Goal: Entertainment & Leisure: Consume media (video, audio)

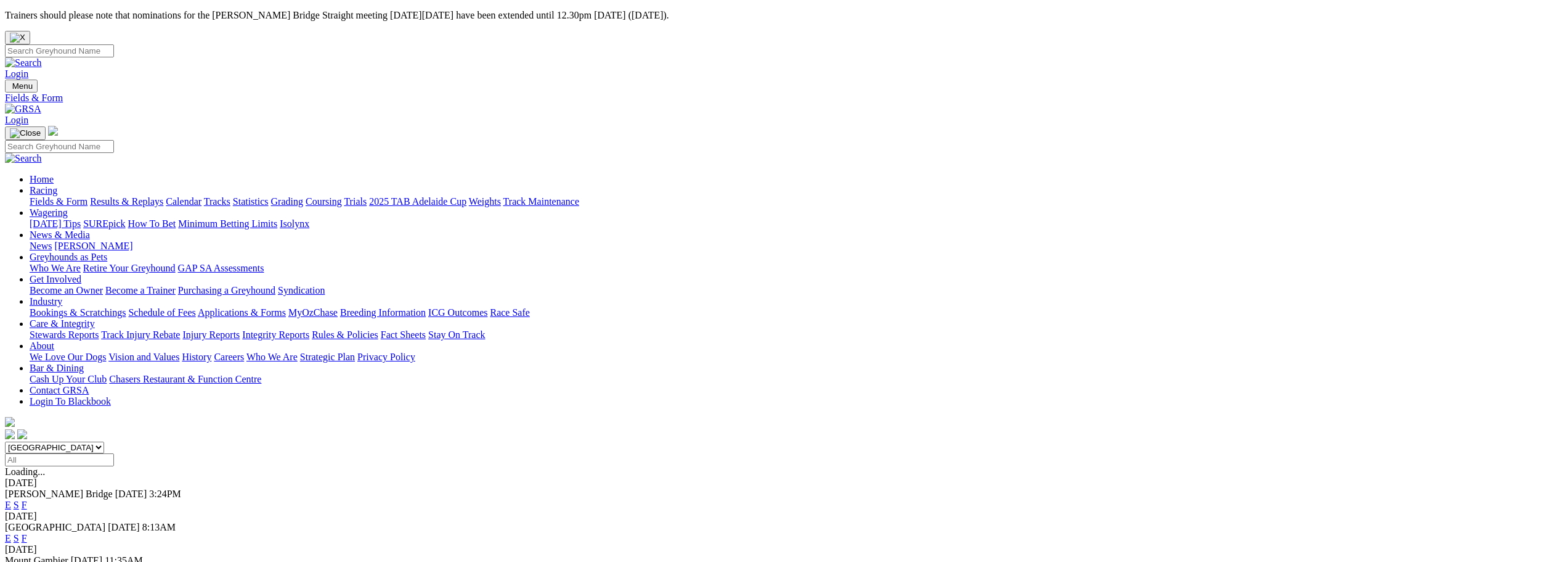
click at [163, 196] on link "Results & Replays" at bounding box center [126, 201] width 74 height 10
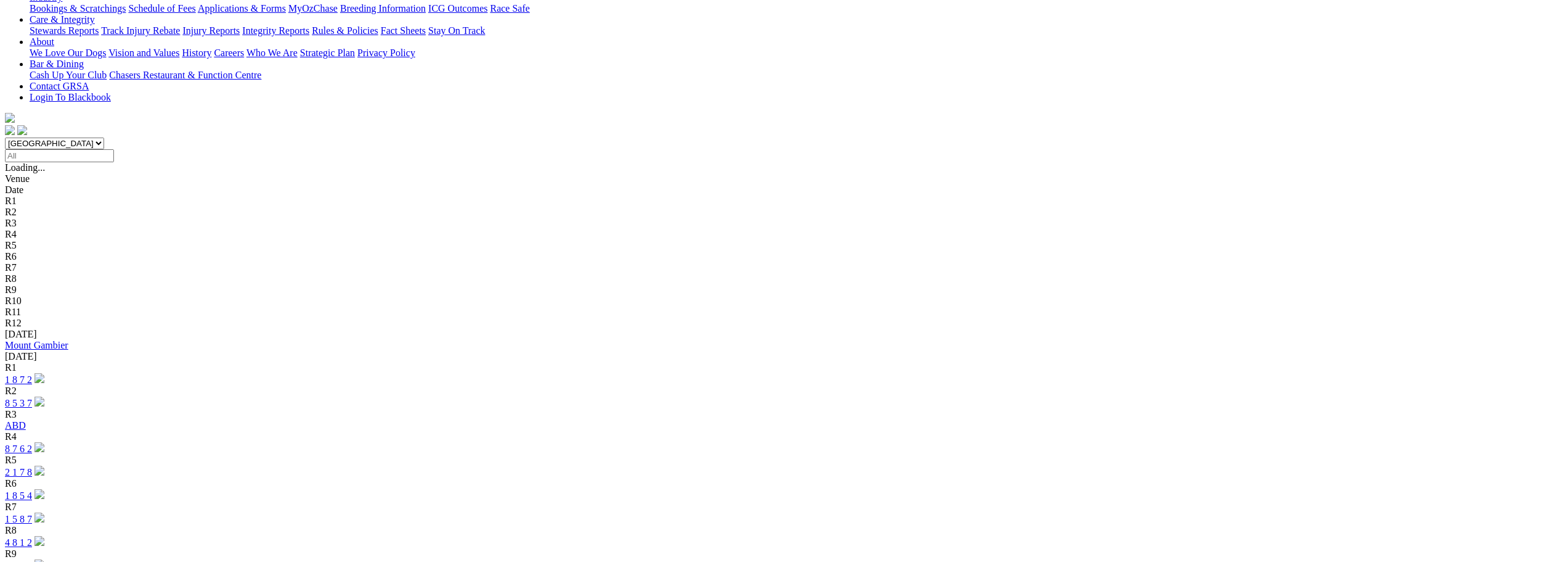
scroll to position [308, 0]
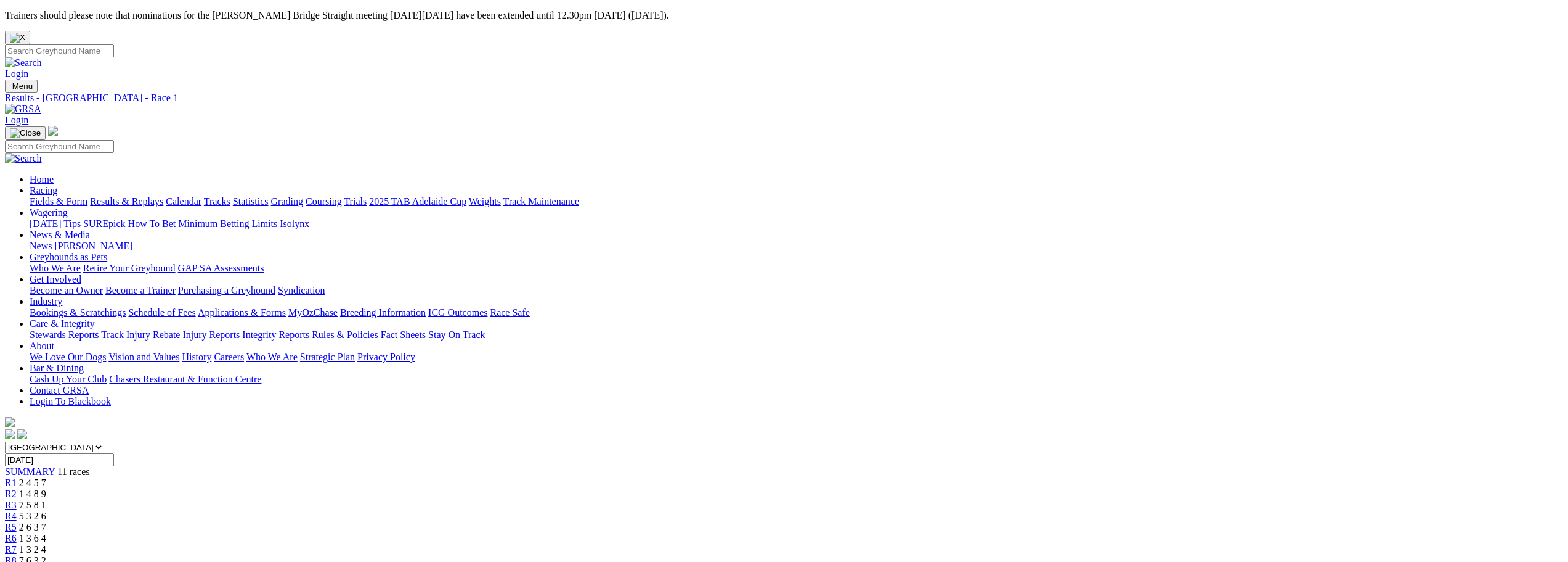
click at [17, 521] on link "R5" at bounding box center [11, 526] width 12 height 10
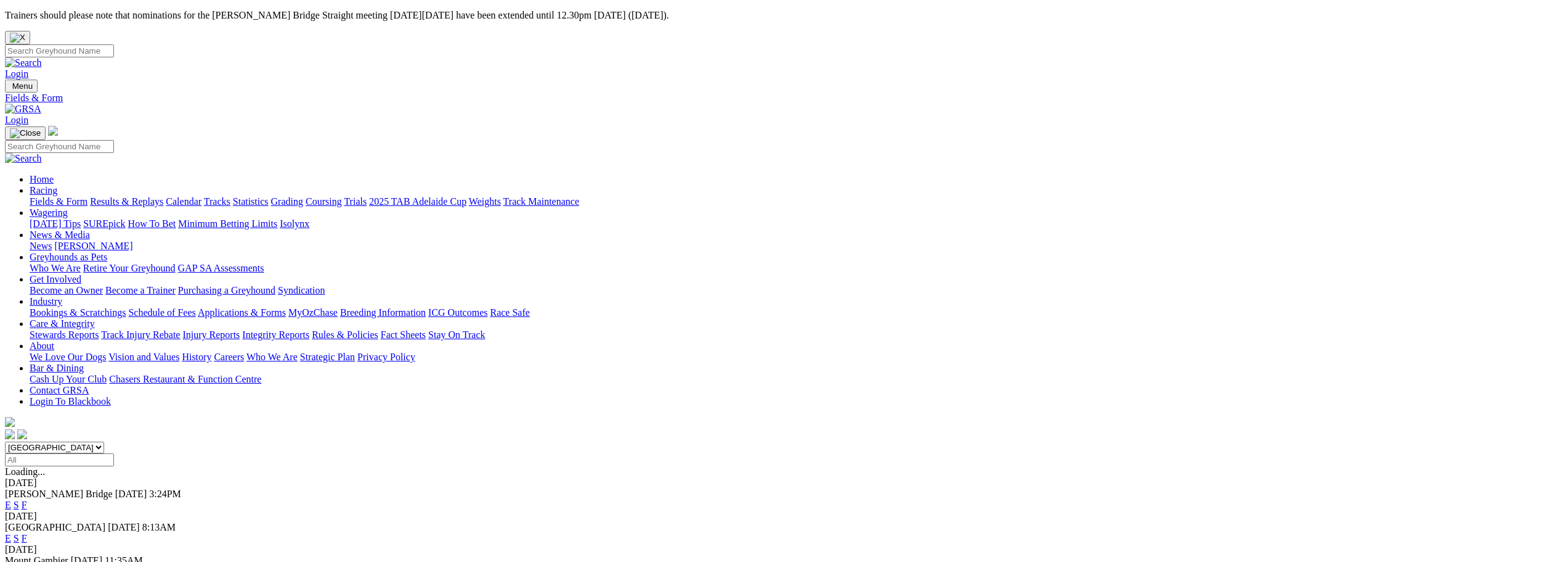
click at [114, 44] on input "Search" at bounding box center [59, 50] width 109 height 13
type input "dollan"
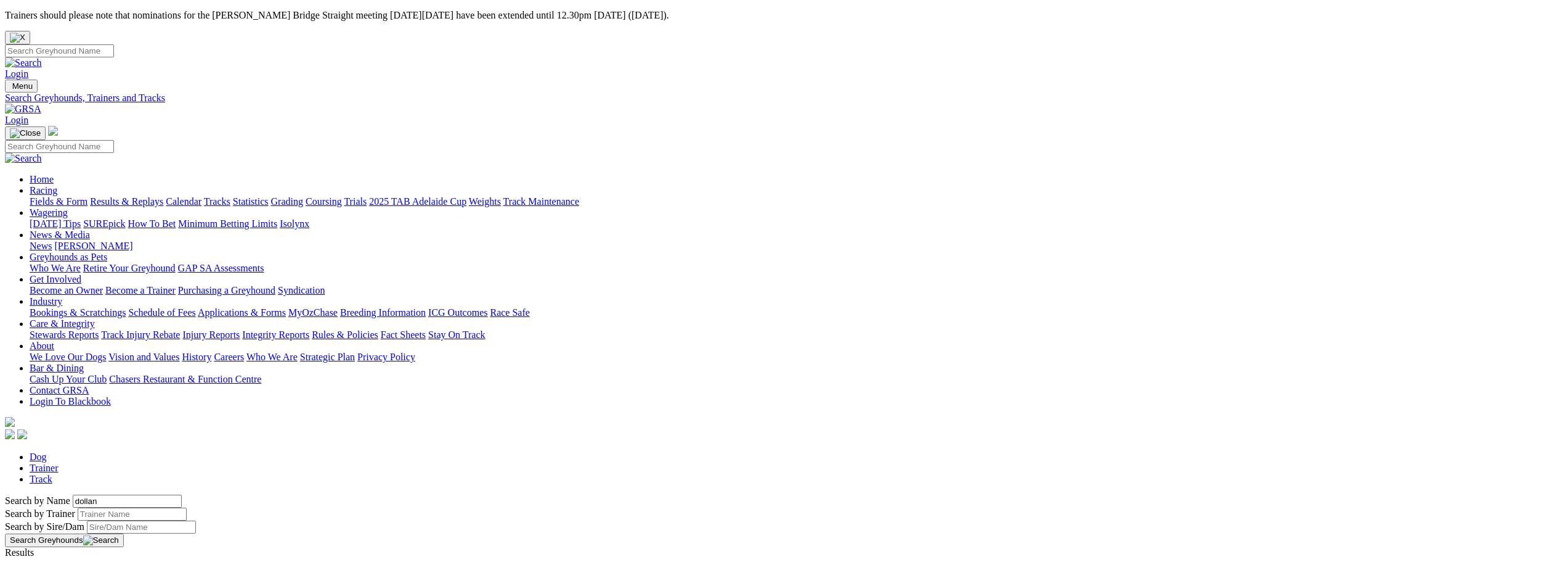
click at [114, 44] on input "Search" at bounding box center [59, 50] width 109 height 13
type input "dolan"
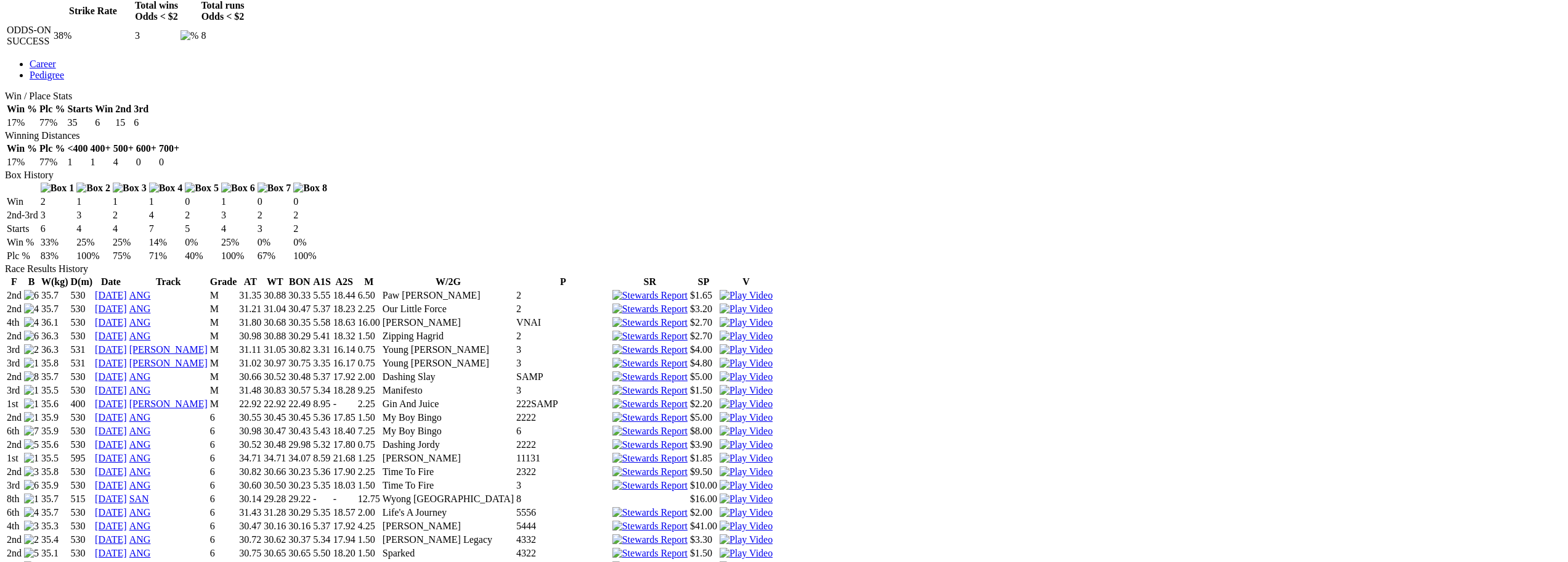
scroll to position [740, 0]
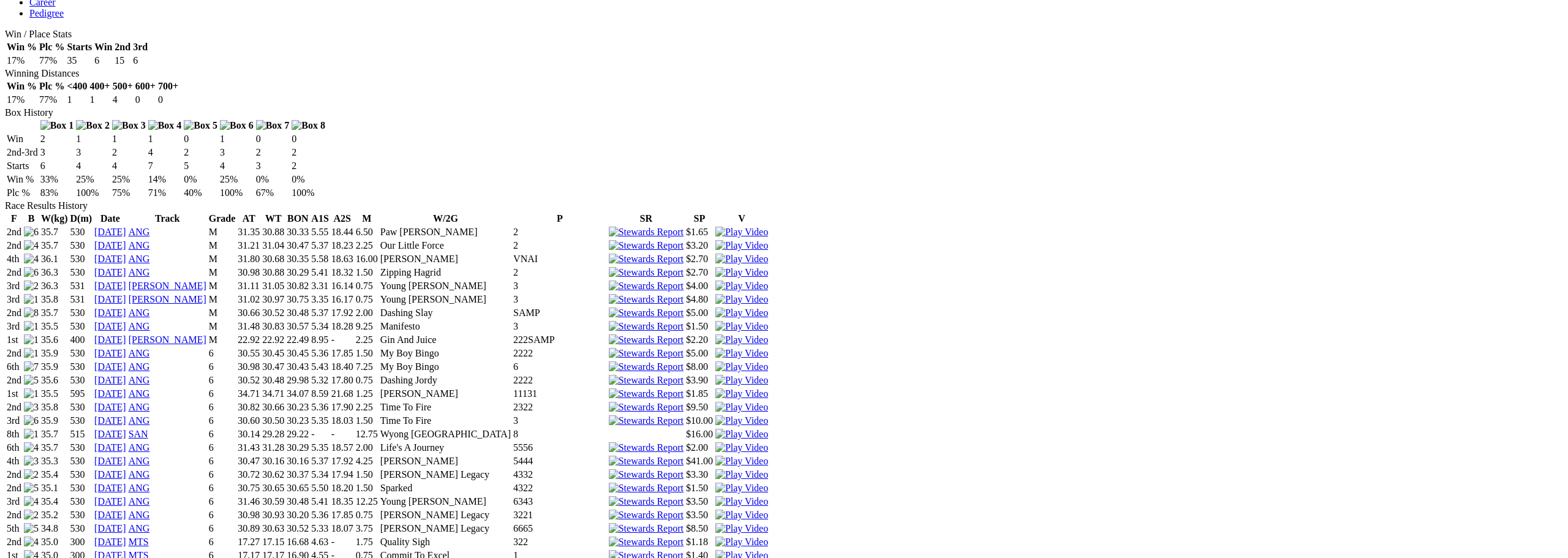
click at [768, 509] on img at bounding box center [742, 514] width 53 height 11
click at [768, 388] on img at bounding box center [742, 393] width 53 height 11
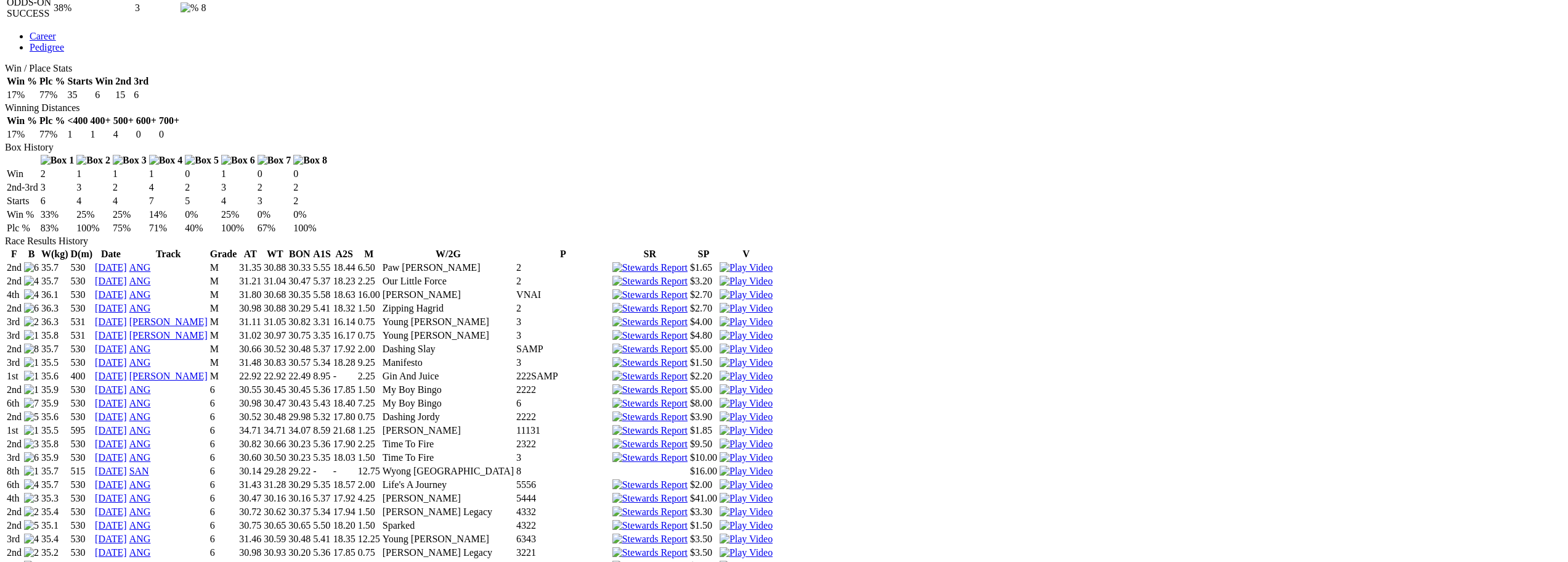
scroll to position [678, 0]
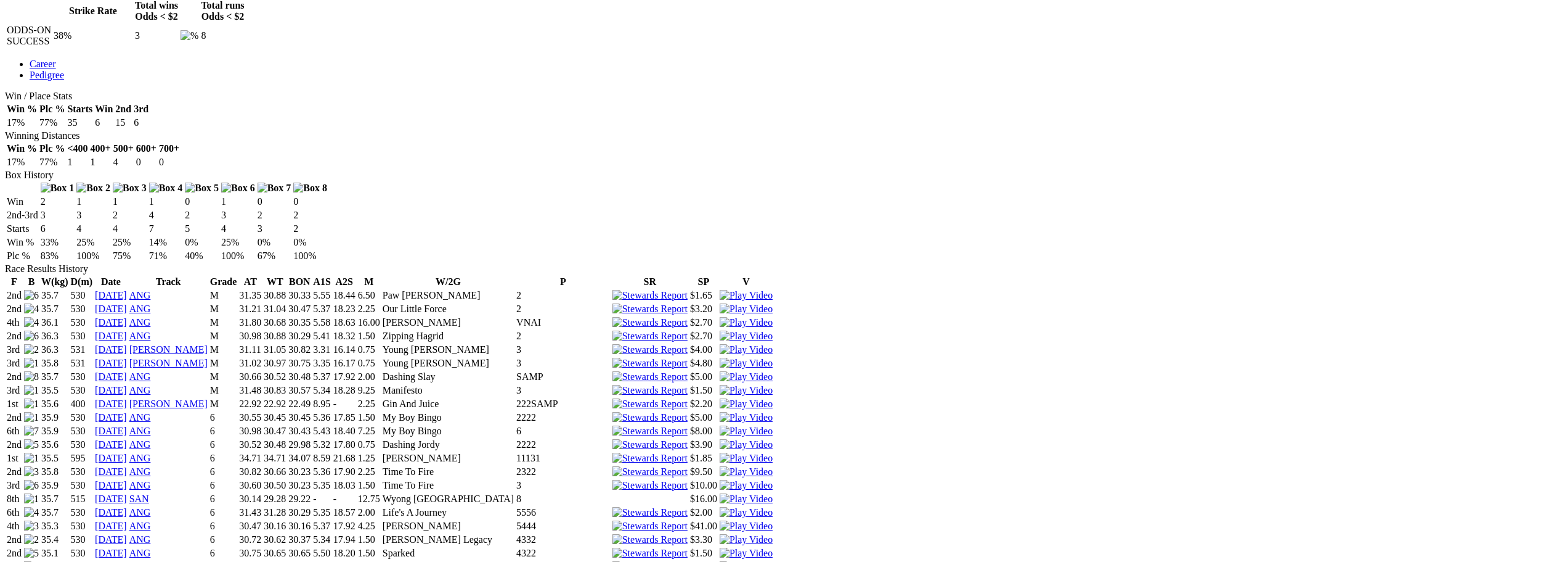
click at [773, 439] on img at bounding box center [746, 444] width 53 height 11
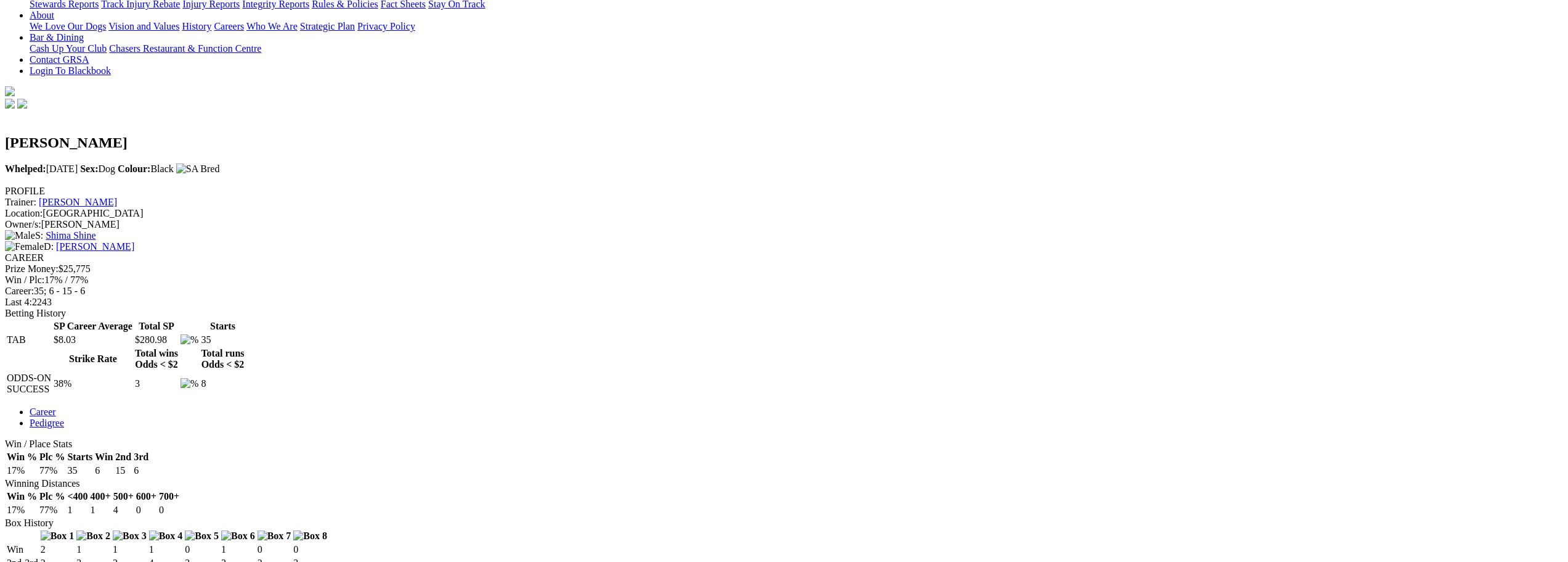
scroll to position [308, 0]
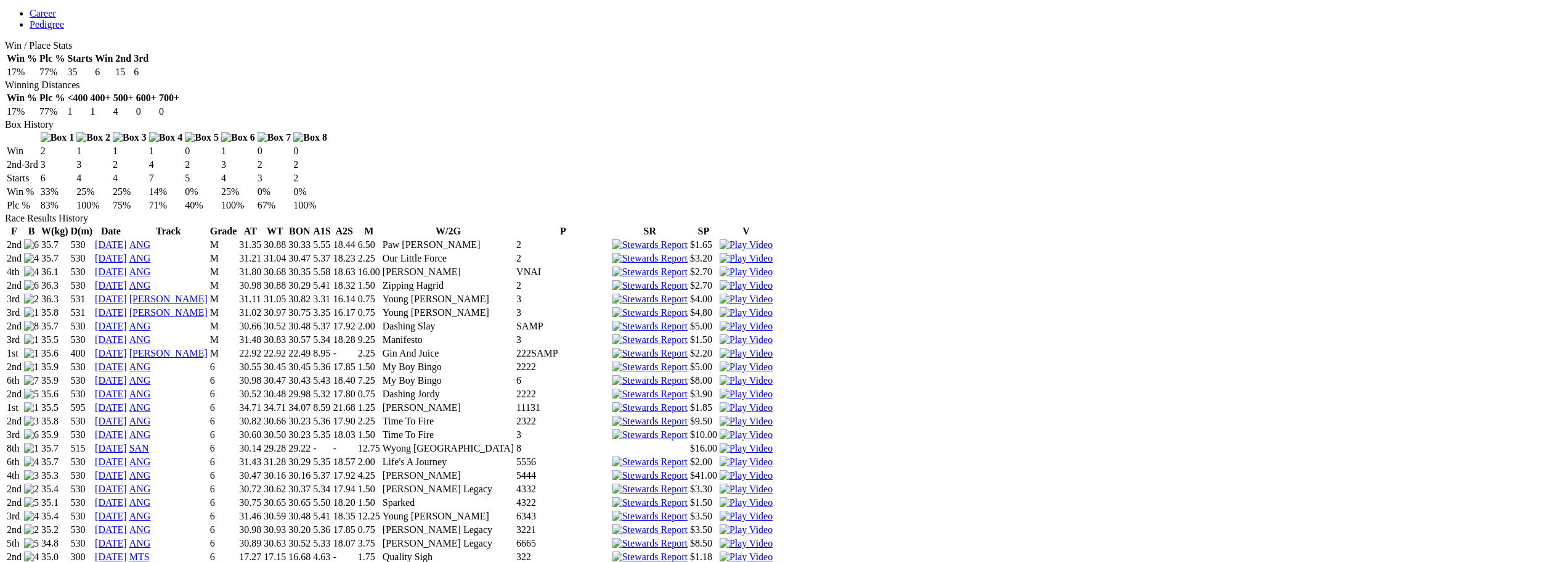
scroll to position [740, 0]
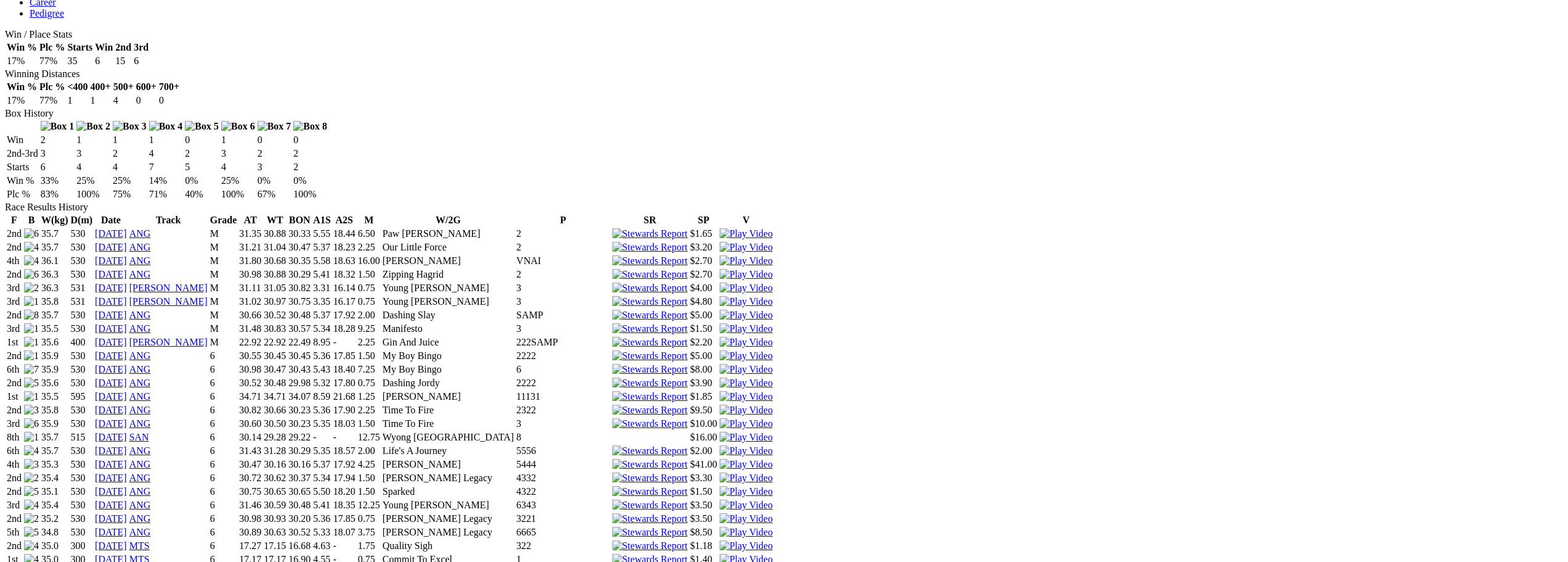
click at [773, 485] on td at bounding box center [746, 491] width 54 height 13
click at [773, 486] on img at bounding box center [746, 491] width 53 height 11
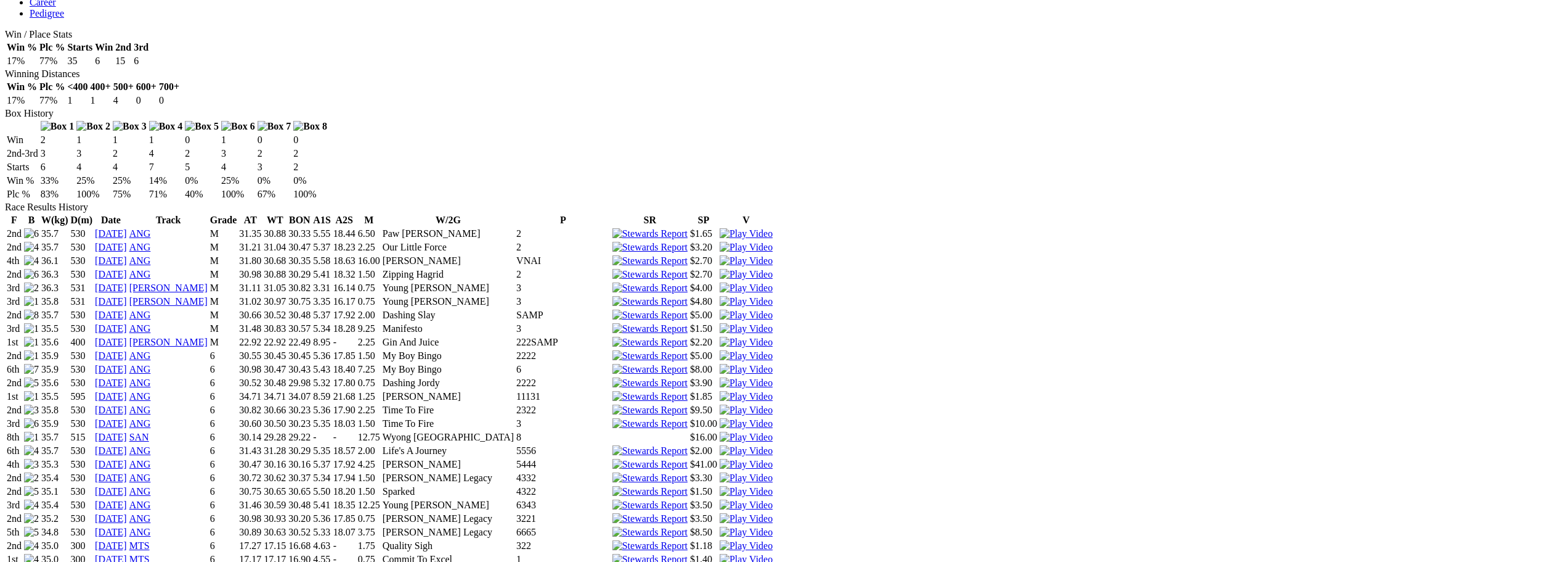
click at [773, 540] on img at bounding box center [746, 545] width 53 height 11
click at [773, 554] on img at bounding box center [746, 559] width 53 height 11
click at [773, 418] on img at bounding box center [746, 423] width 53 height 11
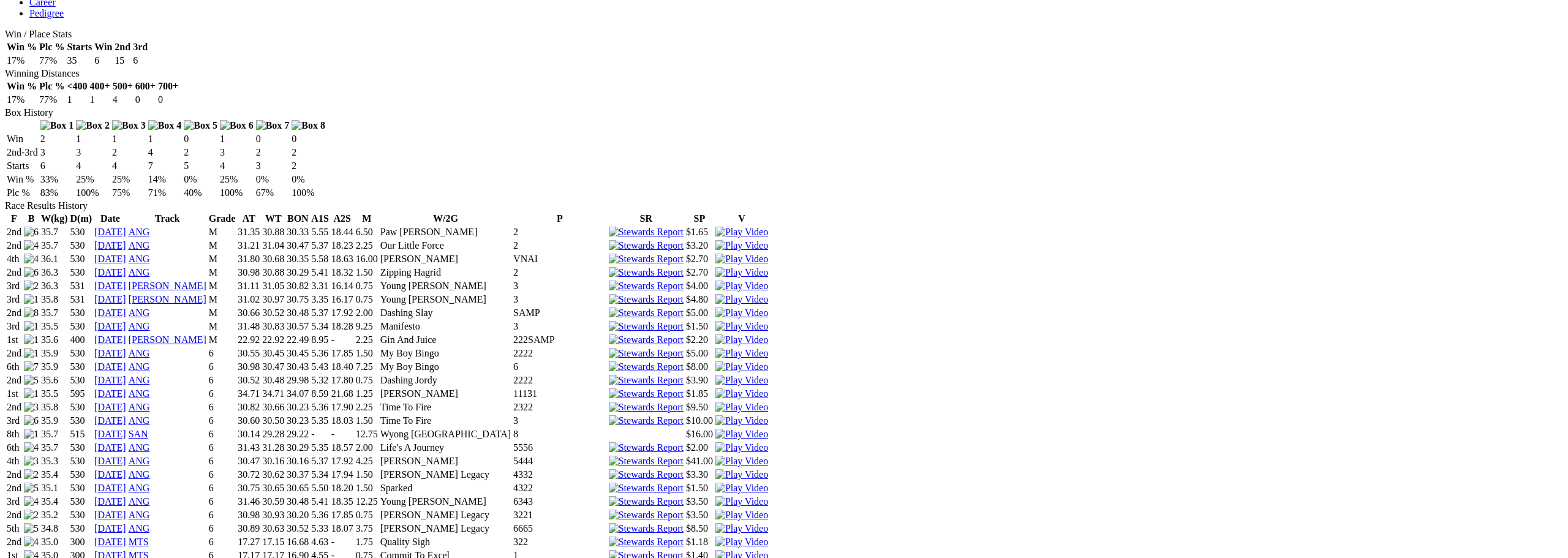
click at [768, 557] on img at bounding box center [742, 568] width 53 height 11
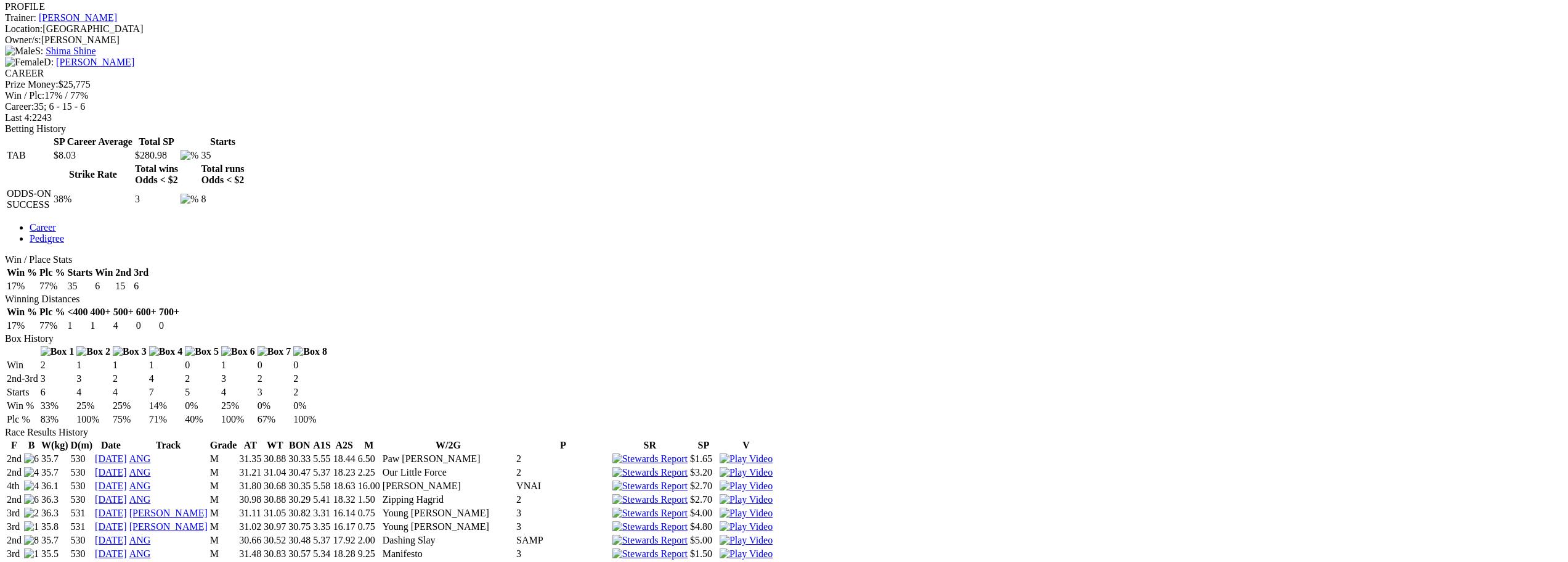
scroll to position [432, 0]
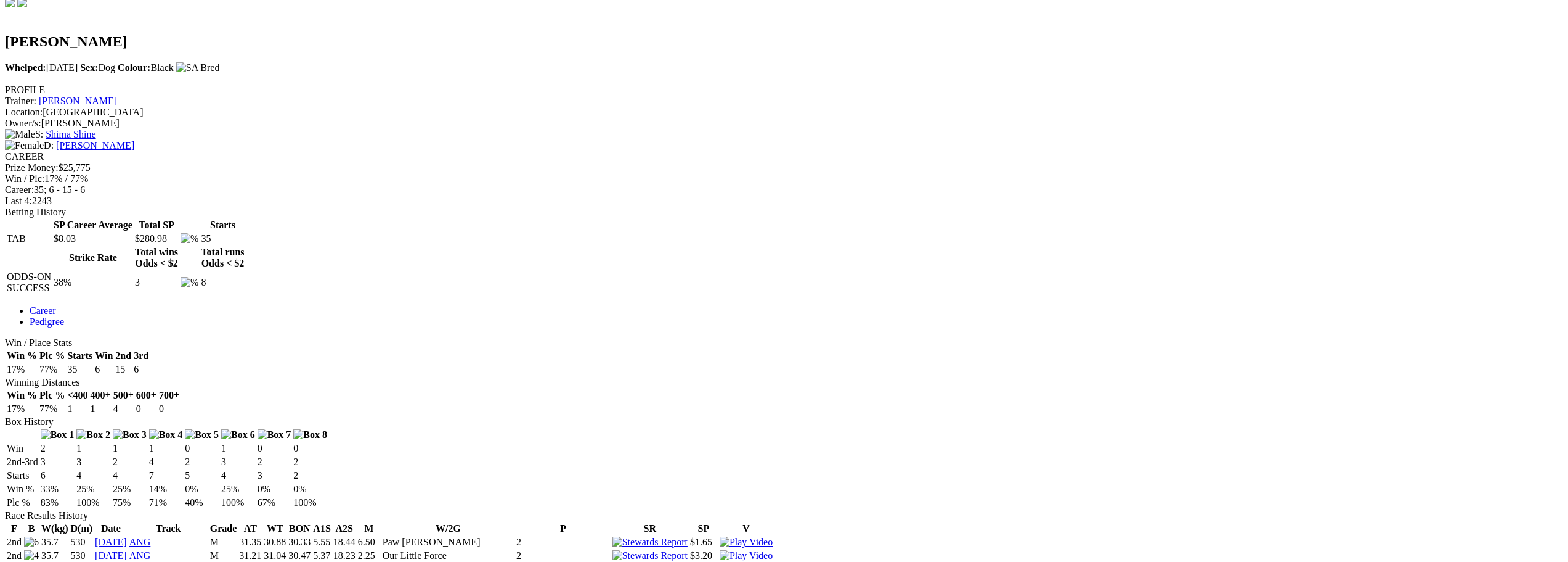
click at [773, 550] on img at bounding box center [746, 555] width 53 height 11
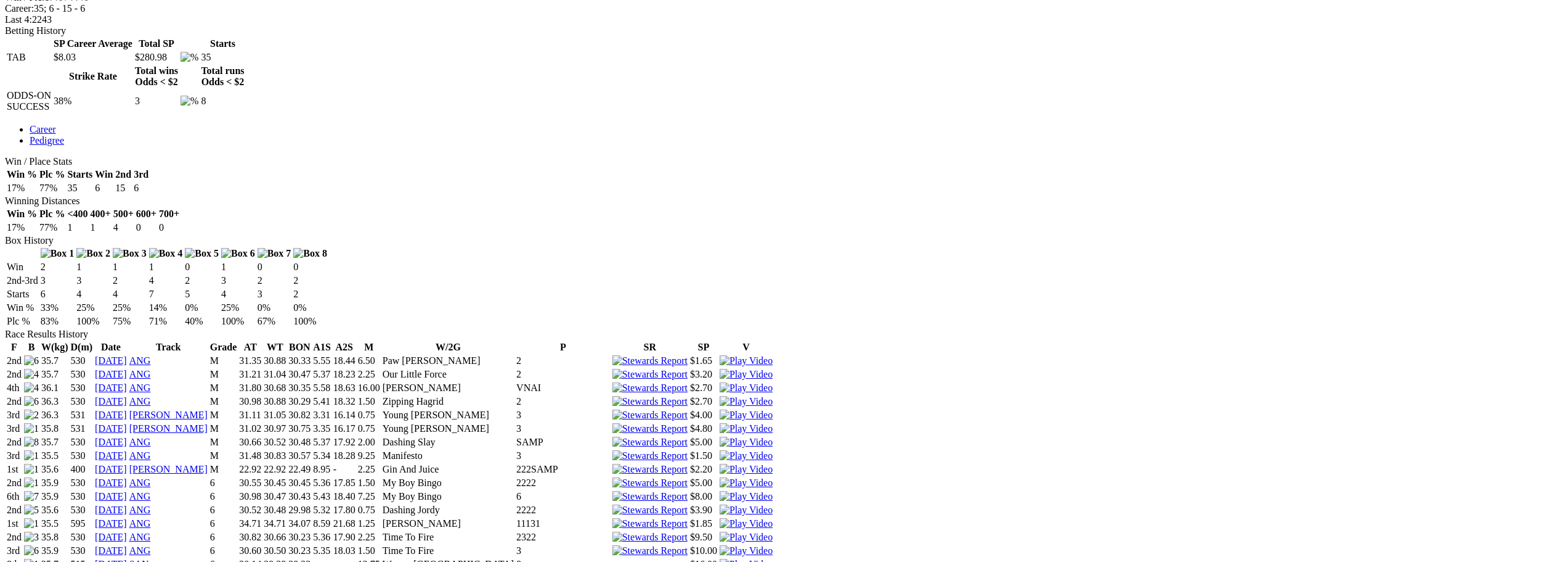
scroll to position [617, 0]
drag, startPoint x: 922, startPoint y: 37, endPoint x: 754, endPoint y: 14, distance: 169.6
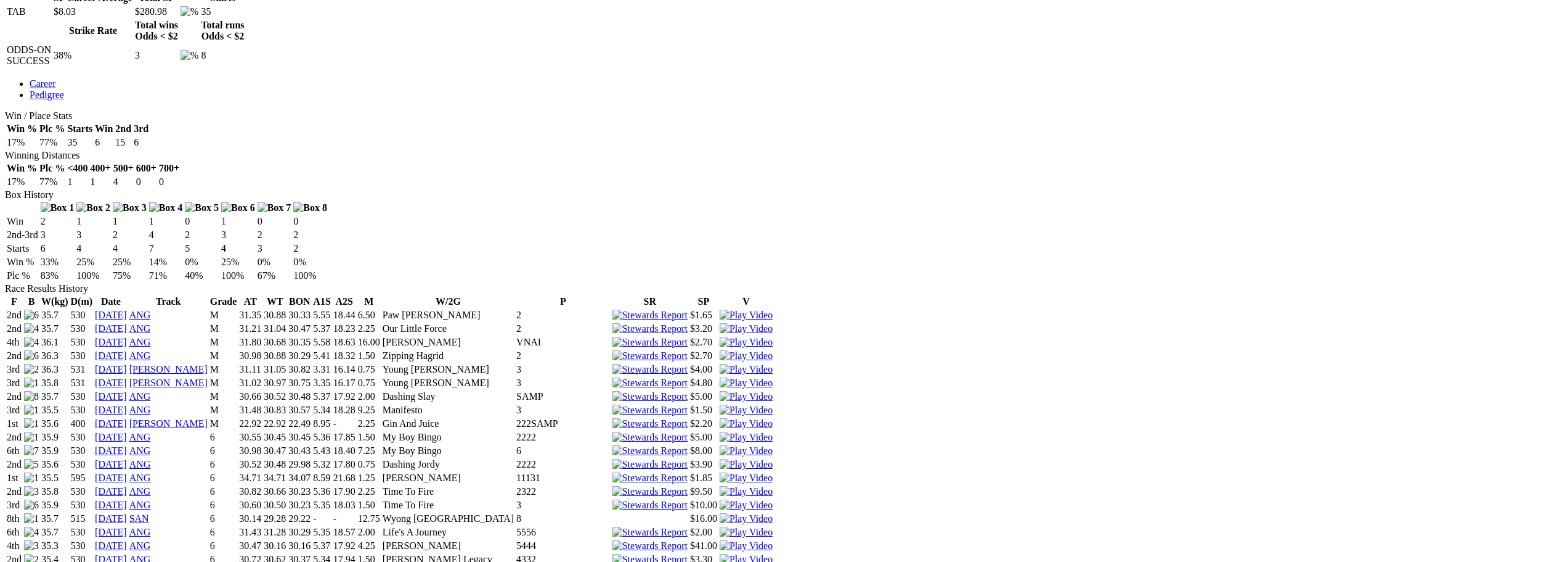
scroll to position [678, 0]
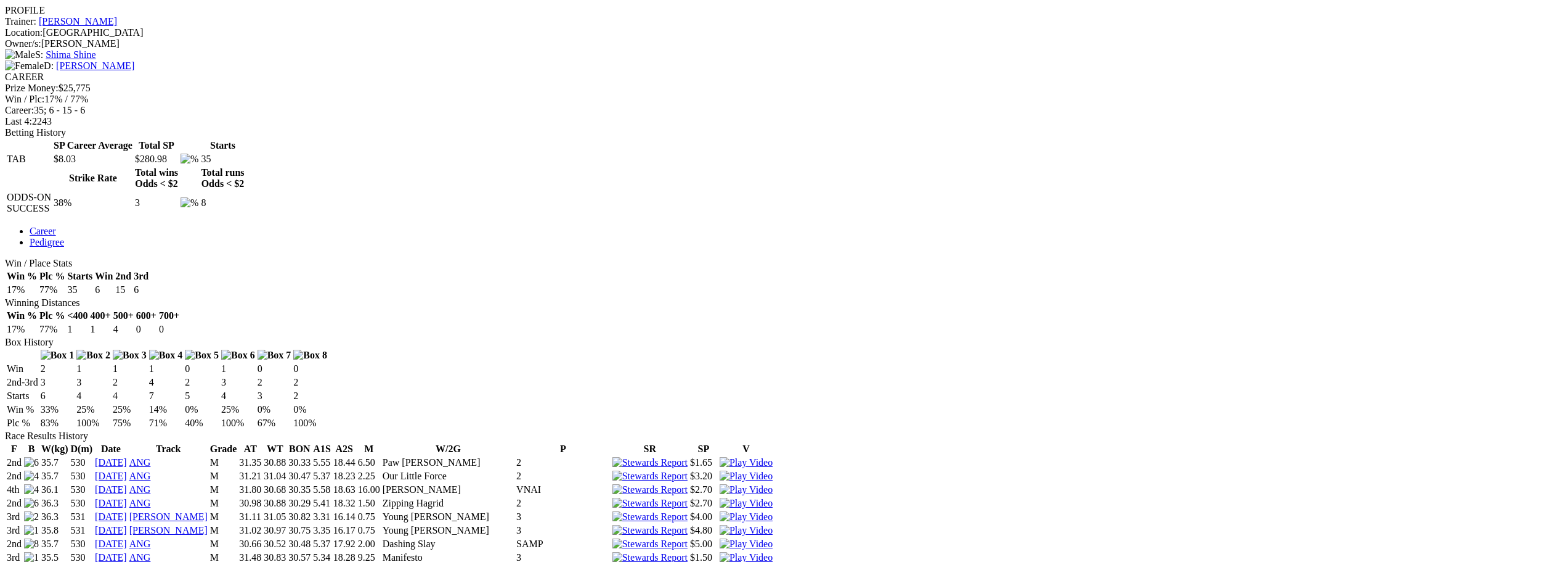
scroll to position [493, 0]
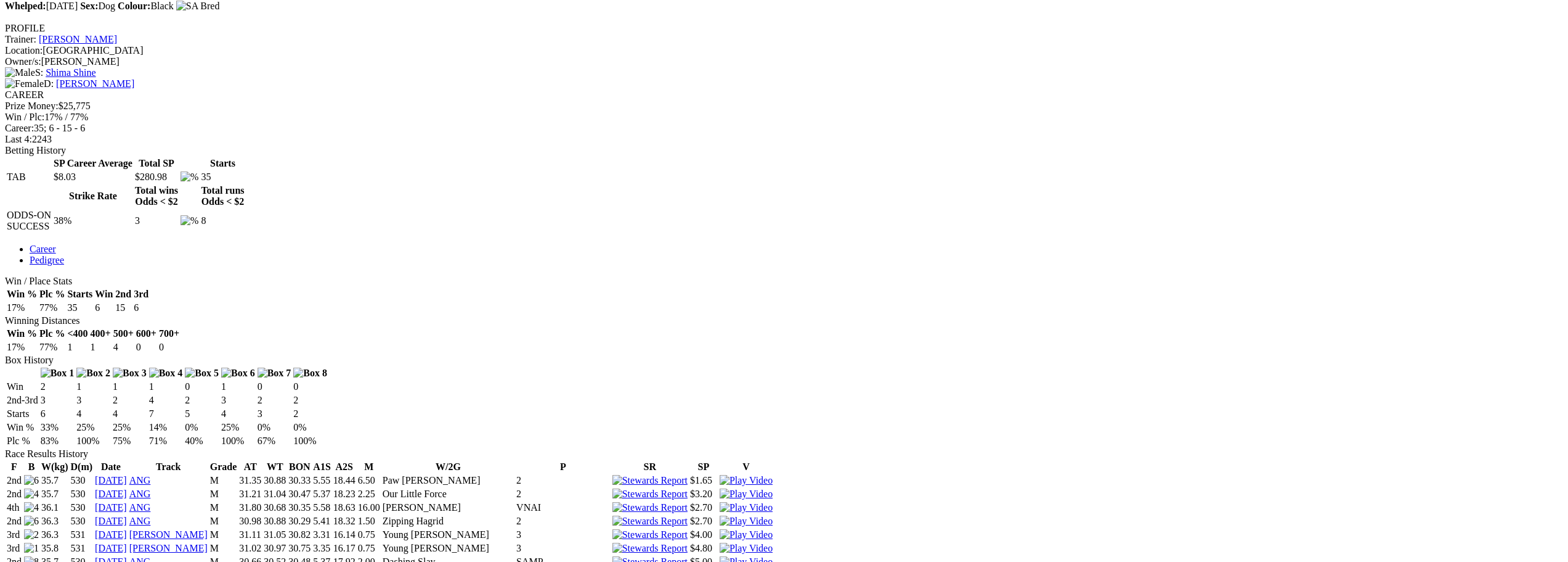
click at [773, 543] on img at bounding box center [746, 548] width 53 height 11
click at [773, 475] on img at bounding box center [746, 480] width 53 height 11
click at [773, 515] on img at bounding box center [746, 521] width 53 height 11
